Goal: Information Seeking & Learning: Learn about a topic

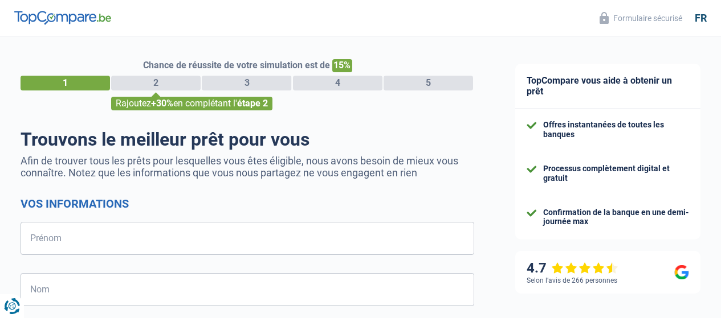
select select "32"
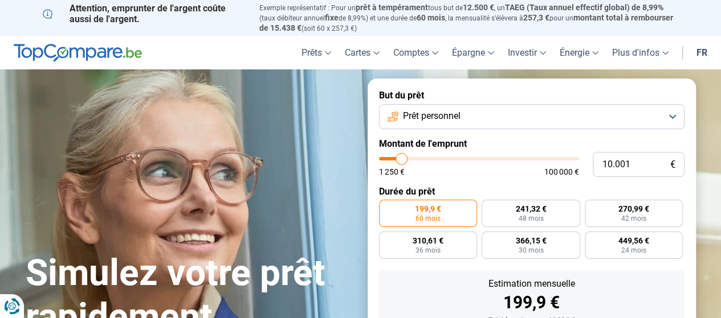
type input "9.500"
type input "9500"
type input "11.000"
type input "11000"
type input "12.250"
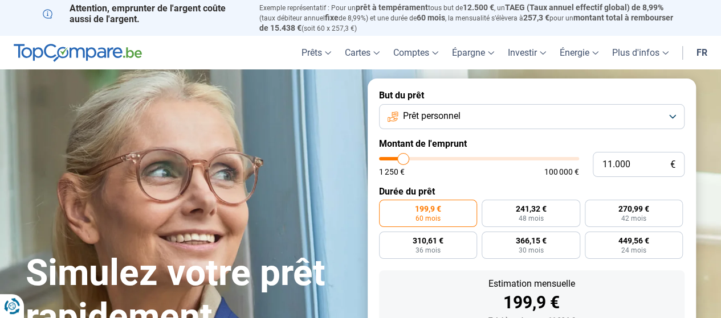
type input "12250"
type input "13.000"
type input "13000"
type input "13.250"
type input "13250"
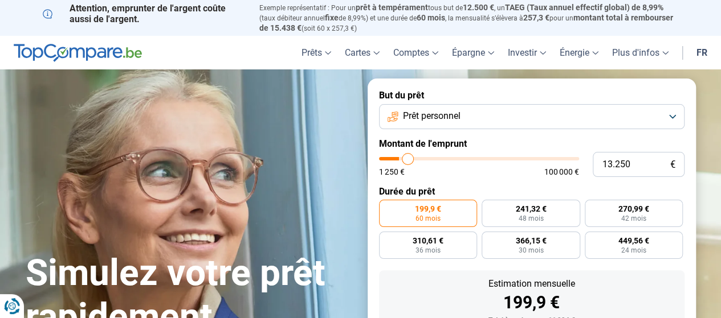
type input "14.250"
type input "14250"
type input "15.250"
type input "15250"
type input "16.500"
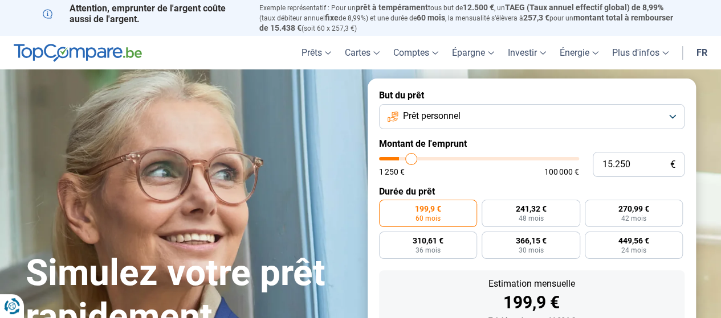
type input "16500"
type input "17.500"
type input "17500"
type input "19.250"
type input "19250"
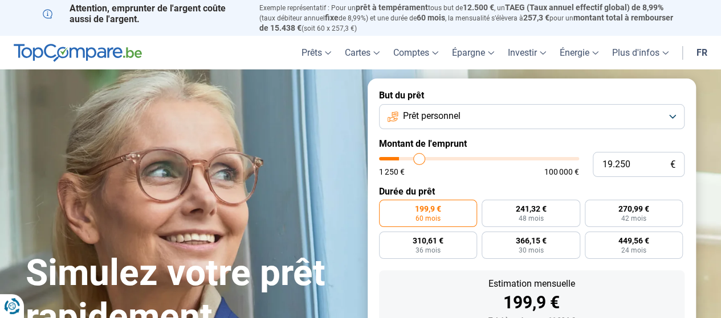
type input "20.250"
type input "20250"
type input "21.000"
type input "21000"
type input "21.250"
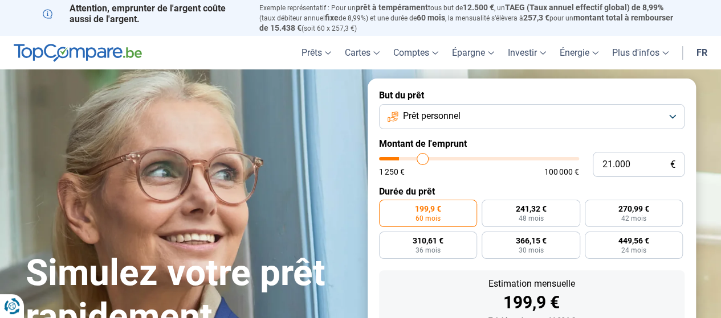
type input "21250"
type input "21.500"
type input "21500"
type input "22.000"
type input "22000"
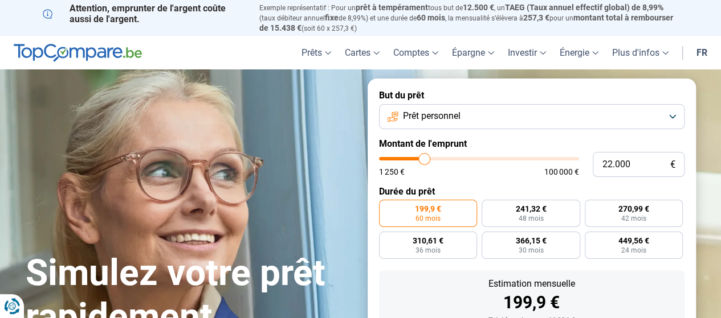
type input "22.750"
type input "22750"
type input "24.000"
type input "24000"
type input "24.500"
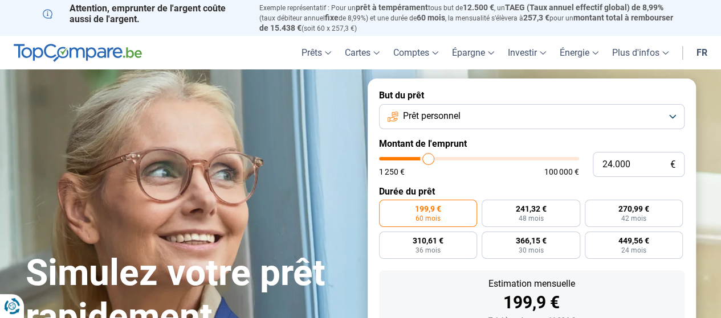
type input "24500"
type input "25.250"
type input "25250"
type input "24.250"
type input "24250"
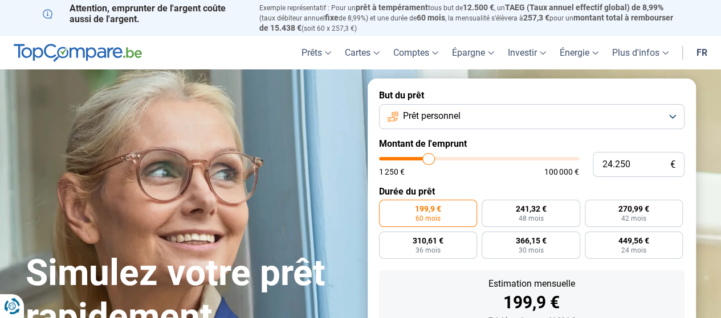
type input "23.500"
type input "23500"
type input "23.250"
type input "23250"
type input "23.000"
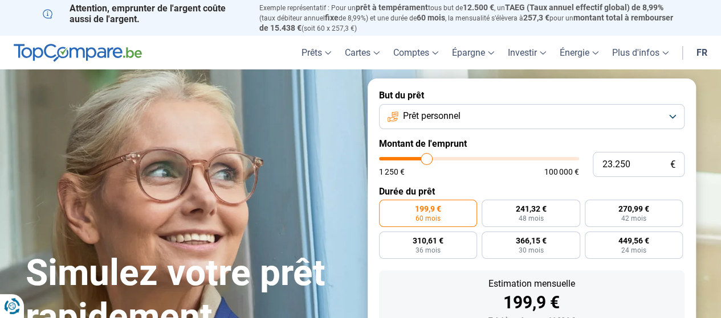
type input "23000"
type input "22.500"
type input "22500"
type input "20.500"
type input "20500"
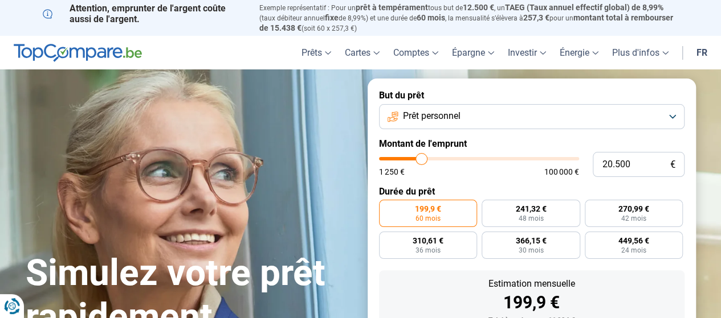
type input "18.250"
type input "18250"
type input "16.250"
type input "16250"
type input "14.000"
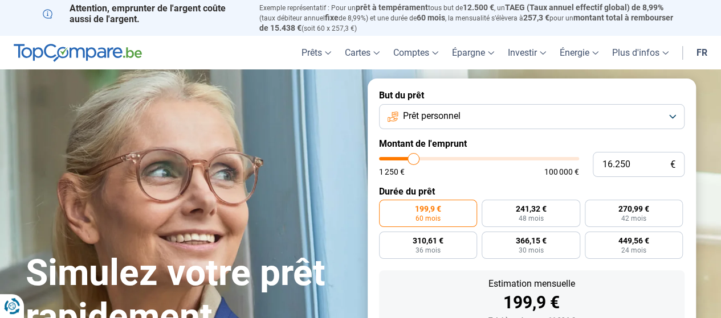
type input "14000"
type input "13.250"
type input "13250"
type input "10.000"
type input "10000"
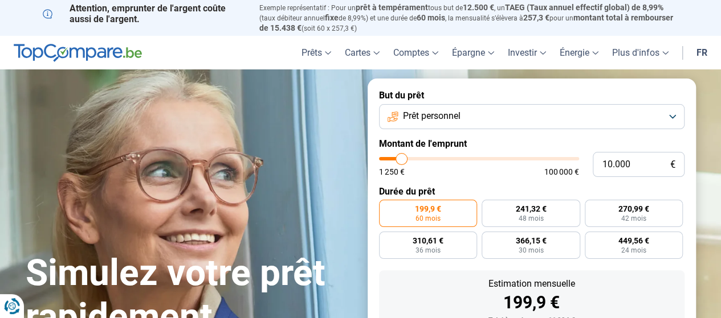
type input "7.250"
type input "7250"
type input "5.500"
type input "5500"
type input "5.250"
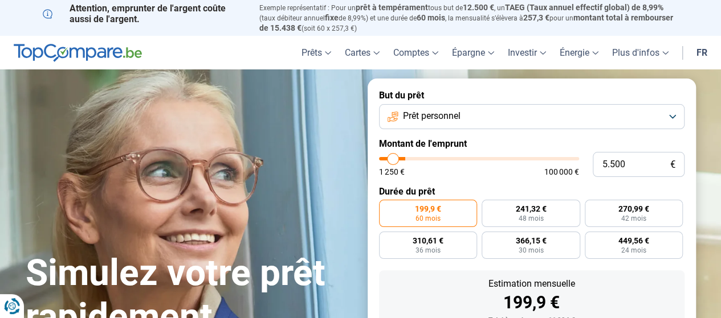
type input "5250"
type input "6.500"
type input "6500"
type input "7.750"
type input "7750"
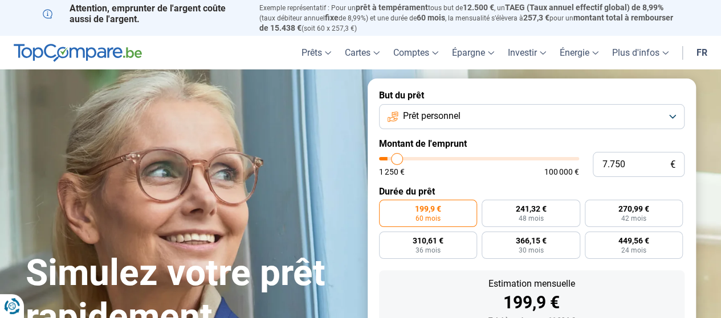
type input "9.000"
type input "9000"
type input "9.750"
type input "9750"
type input "10.250"
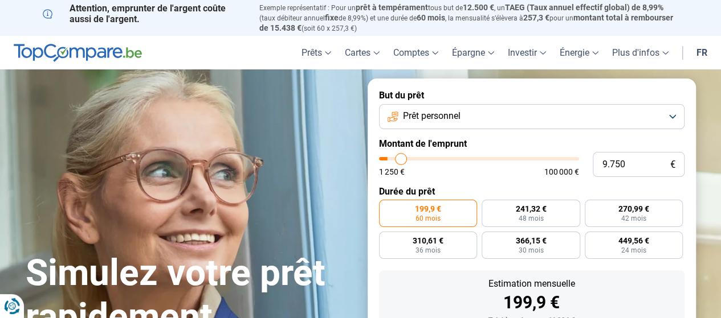
type input "10250"
type input "11.500"
type input "11500"
type input "13.000"
type input "13000"
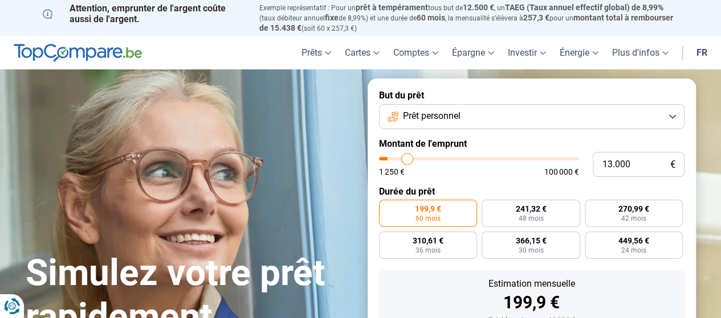
type input "15.250"
type input "15250"
type input "14.000"
type input "14000"
type input "12.750"
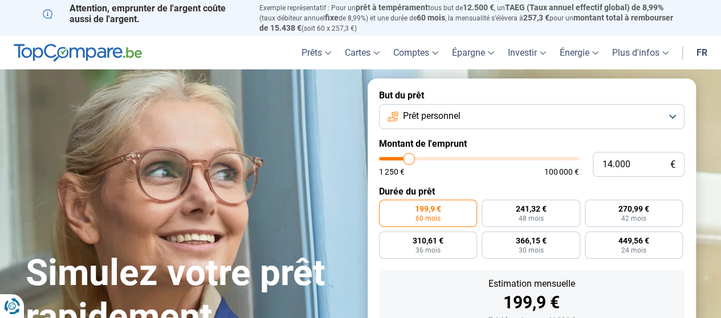
type input "12750"
type input "11.500"
type input "11500"
type input "11.000"
type input "11000"
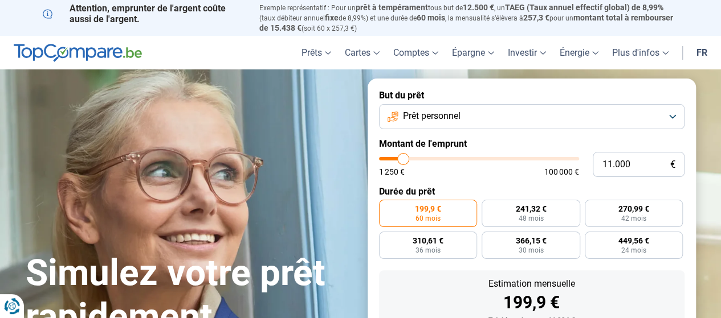
type input "11.250"
type input "11250"
type input "12.250"
type input "12250"
type input "12.750"
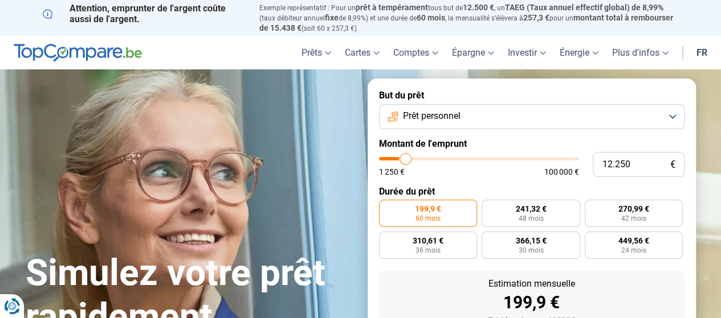
type input "12750"
type input "13.500"
type input "13500"
type input "14.000"
type input "14000"
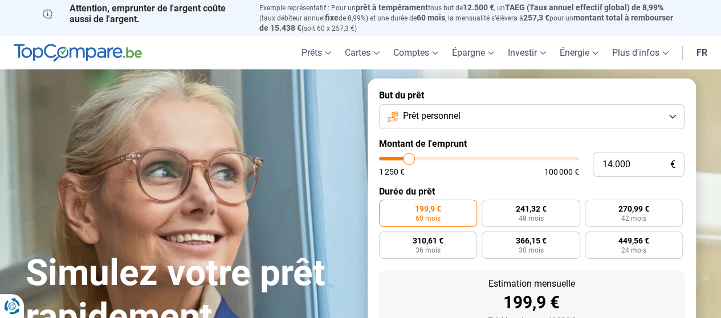
type input "14.250"
type input "14250"
type input "15.000"
type input "15000"
type input "15.500"
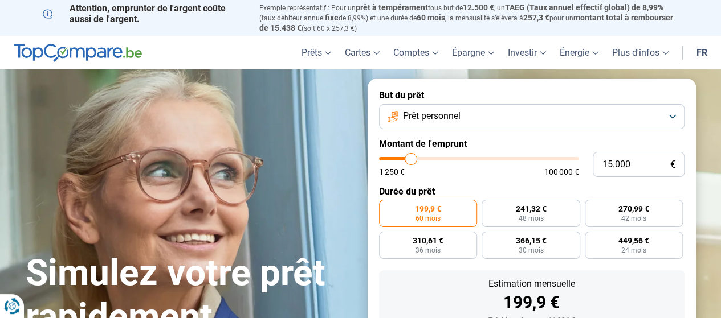
type input "15500"
type input "15.750"
type input "15750"
type input "14.750"
type input "14750"
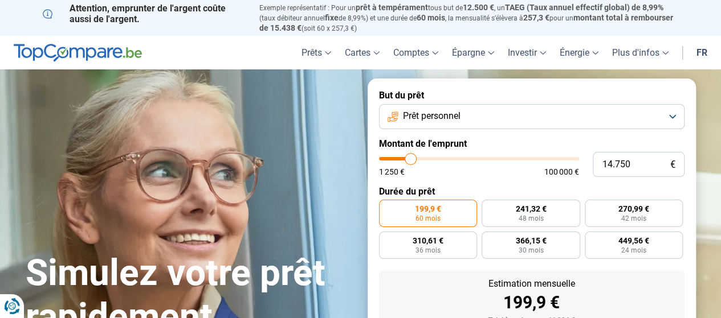
type input "14.500"
type input "14500"
type input "14.250"
type input "14250"
type input "13.750"
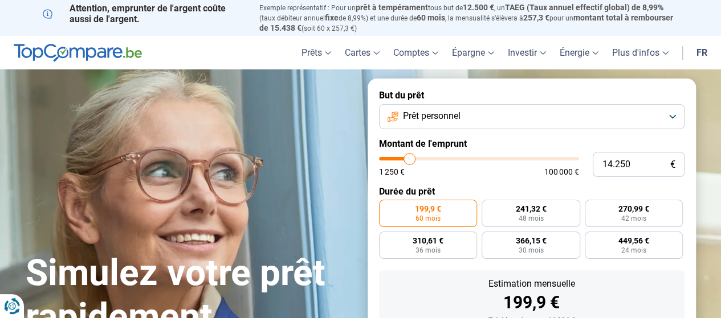
type input "13750"
type input "13.500"
type input "13500"
type input "14.000"
type input "14000"
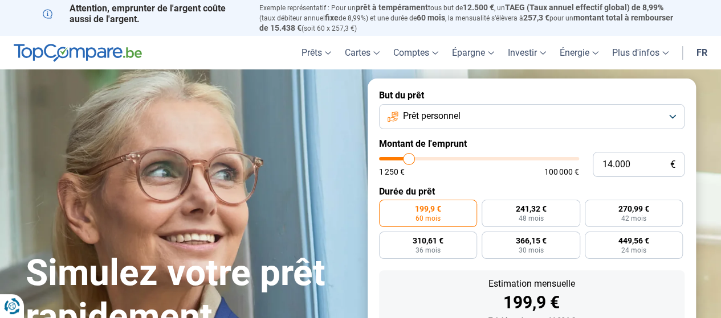
type input "14.500"
type input "14500"
type input "14.750"
type input "14750"
type input "15.000"
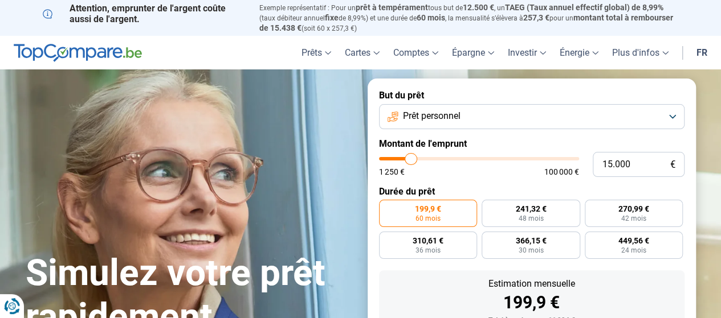
drag, startPoint x: 399, startPoint y: 158, endPoint x: 411, endPoint y: 161, distance: 11.6
type input "15000"
click at [411, 161] on input "range" at bounding box center [479, 158] width 200 height 3
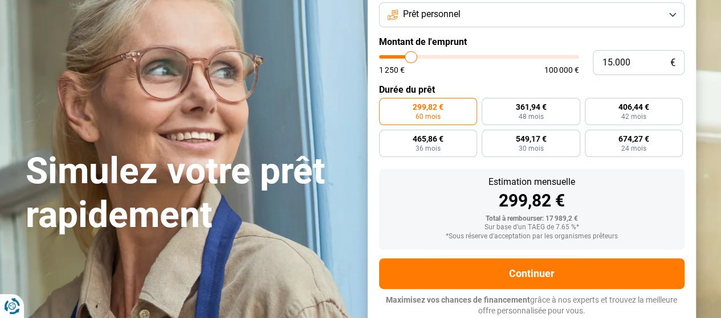
scroll to position [45, 0]
